Goal: Task Accomplishment & Management: Use online tool/utility

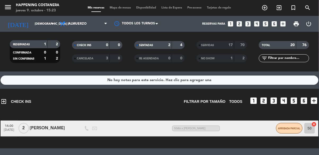
click at [127, 6] on span "Mapa de mesas" at bounding box center [120, 7] width 27 height 3
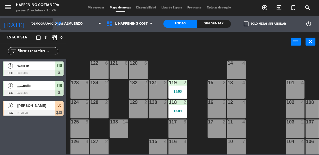
click at [28, 23] on input "[DEMOGRAPHIC_DATA] [DATE]" at bounding box center [48, 24] width 40 height 9
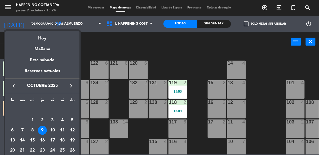
click at [261, 127] on div at bounding box center [159, 77] width 319 height 155
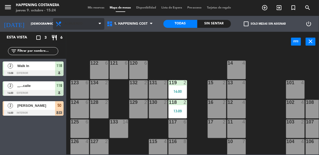
click at [73, 20] on span "Almuerzo" at bounding box center [78, 24] width 51 height 12
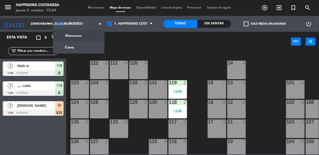
click at [28, 21] on input "[DEMOGRAPHIC_DATA] [DATE]" at bounding box center [48, 24] width 40 height 9
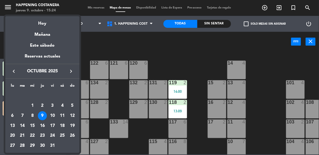
click at [144, 50] on div at bounding box center [159, 77] width 319 height 155
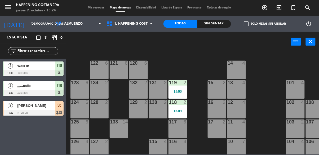
click at [166, 64] on div "69 2 122 6 121 6 120 6 14 4 CAVA 22 101 4 94 2 70 2 123 6 131 2 134 2 132 2 13 …" at bounding box center [195, 102] width 250 height 103
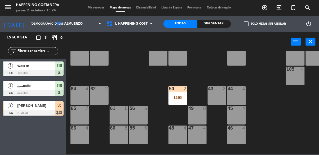
scroll to position [94, 0]
